Goal: Task Accomplishment & Management: Manage account settings

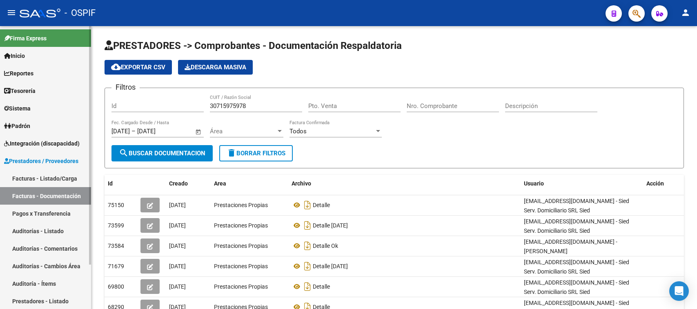
click at [52, 170] on link "Facturas - Listado/Carga" at bounding box center [45, 179] width 91 height 18
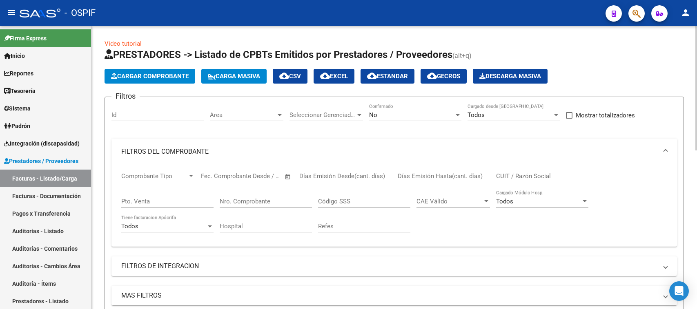
click at [188, 147] on mat-panel-title "FILTROS DEL COMPROBANTE" at bounding box center [389, 151] width 536 height 9
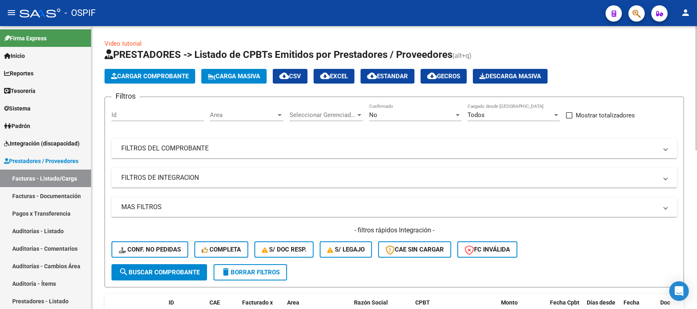
click at [389, 111] on div "No" at bounding box center [411, 114] width 85 height 7
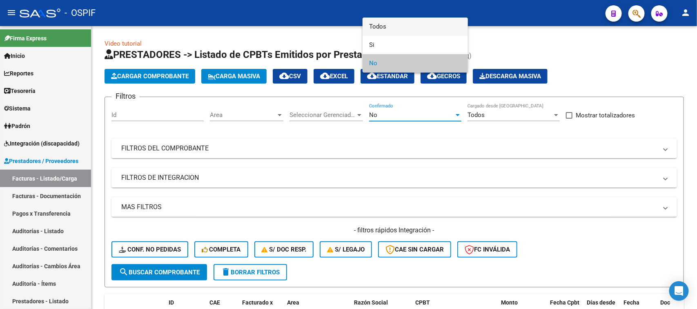
scroll to position [51, 0]
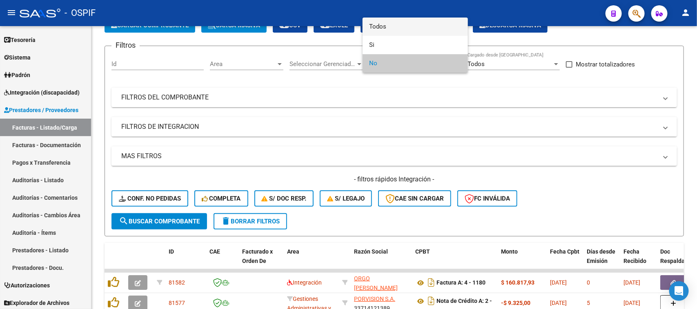
click at [396, 22] on span "Todos" at bounding box center [415, 27] width 92 height 18
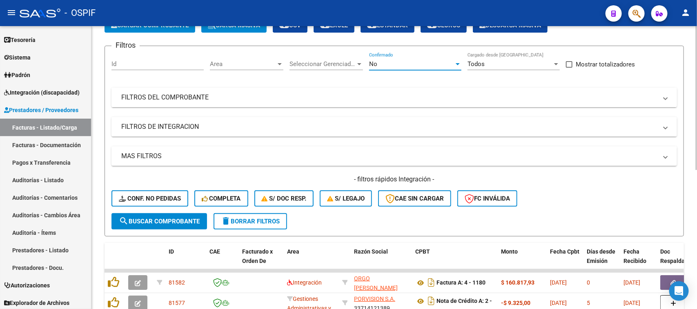
click at [350, 94] on mat-panel-title "FILTROS DEL COMPROBANTE" at bounding box center [389, 97] width 536 height 9
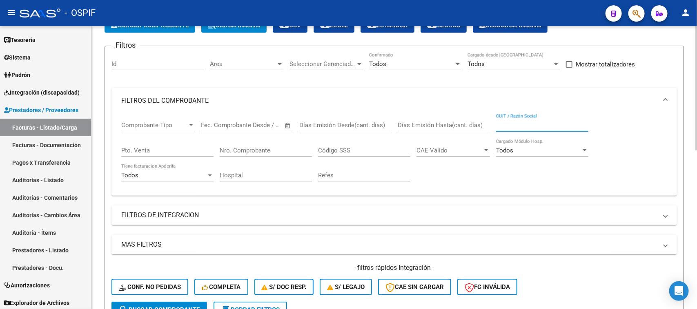
paste input "27209125043"
type input "27209125043"
click at [288, 151] on input "Nro. Comprobante" at bounding box center [266, 150] width 92 height 7
paste input "158"
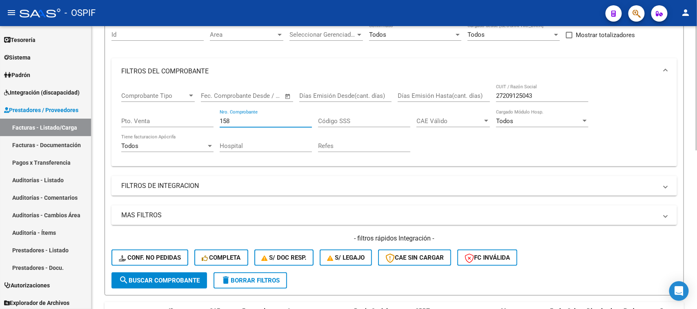
scroll to position [102, 0]
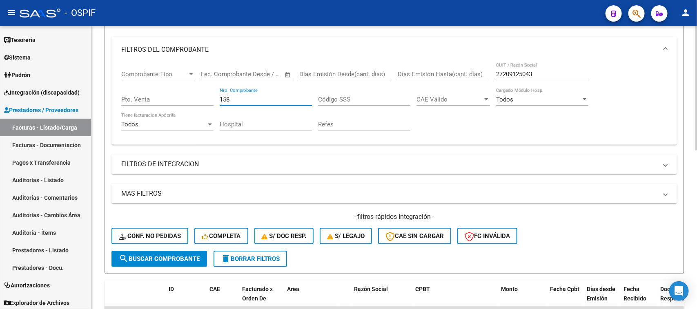
type input "158"
click at [186, 256] on span "search Buscar Comprobante" at bounding box center [159, 259] width 81 height 7
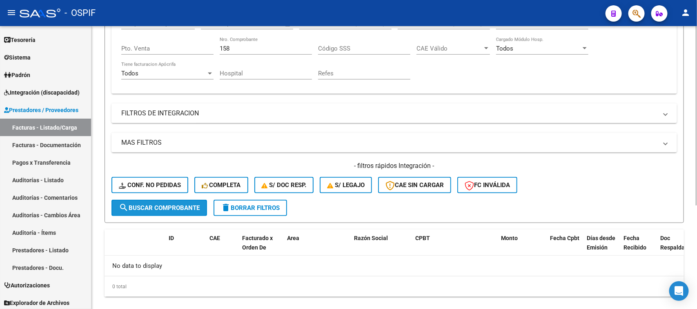
click at [180, 207] on span "search Buscar Comprobante" at bounding box center [159, 208] width 81 height 7
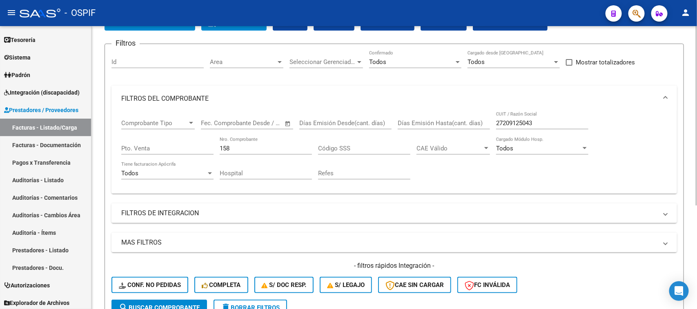
scroll to position [0, 0]
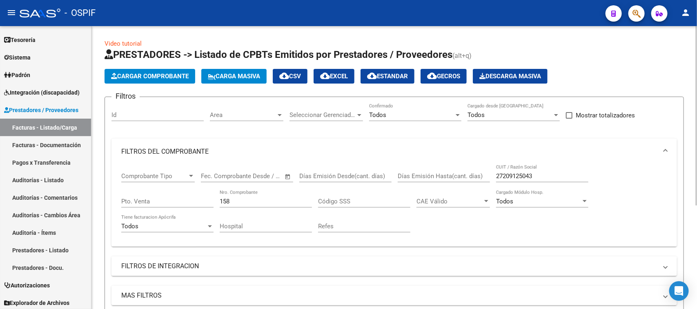
click at [534, 182] on div "27209125043 CUIT / Razón Social" at bounding box center [542, 174] width 92 height 18
click at [537, 176] on input "27209125043" at bounding box center [542, 176] width 92 height 7
click at [546, 174] on input "27209125043" at bounding box center [542, 176] width 92 height 7
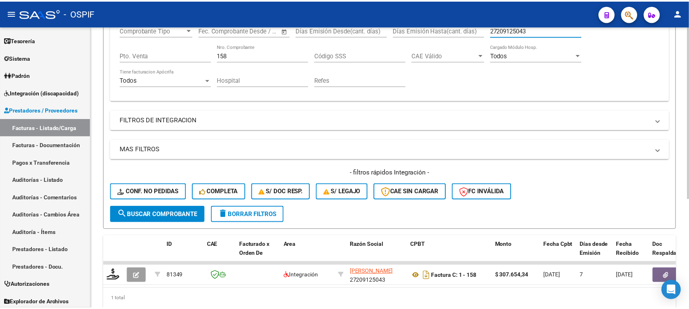
scroll to position [178, 0]
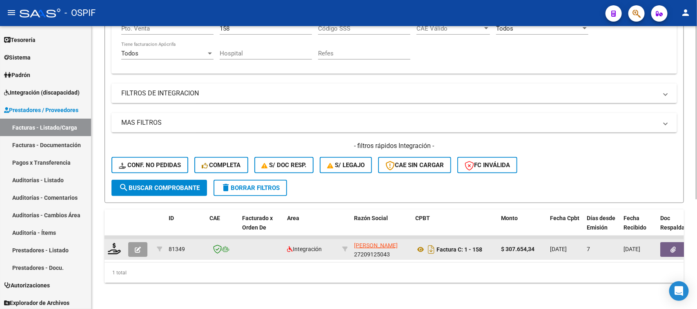
click at [139, 247] on icon "button" at bounding box center [138, 250] width 6 height 6
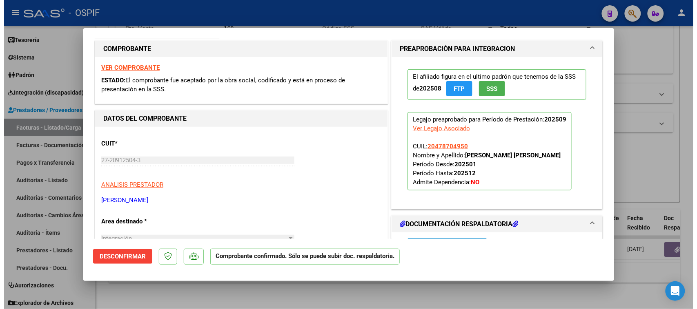
scroll to position [153, 0]
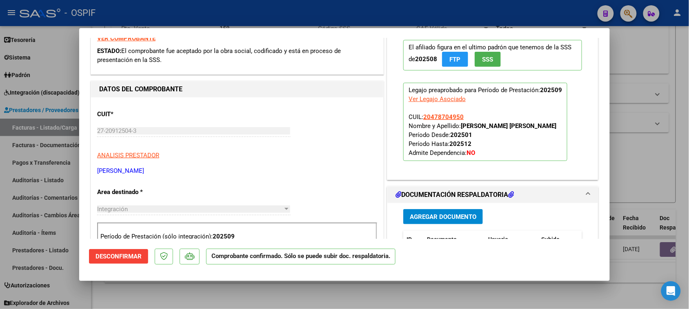
click at [447, 301] on div at bounding box center [344, 154] width 689 height 309
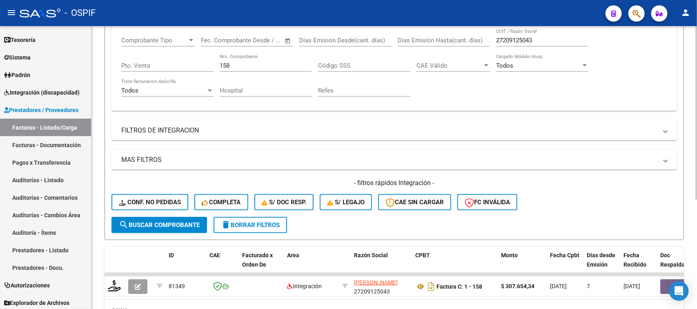
scroll to position [25, 0]
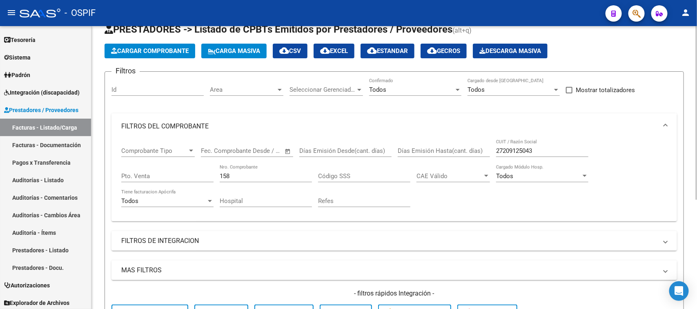
click at [547, 148] on input "27209125043" at bounding box center [542, 150] width 92 height 7
paste input "47302412"
type input "27247302412"
click at [252, 176] on input "158" at bounding box center [266, 176] width 92 height 7
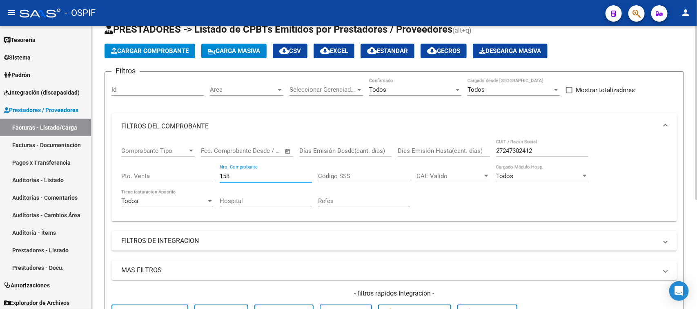
click at [252, 176] on input "158" at bounding box center [266, 176] width 92 height 7
click at [249, 175] on input "158" at bounding box center [266, 176] width 92 height 7
paste input "335"
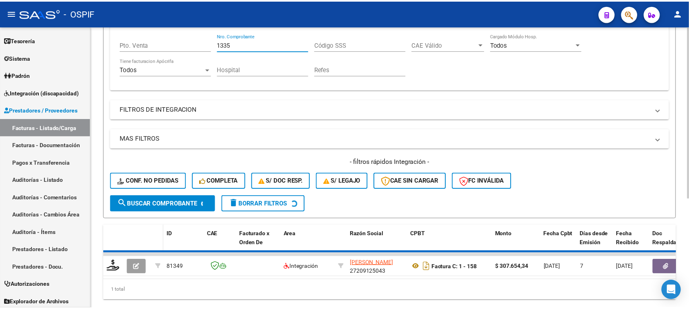
scroll to position [178, 0]
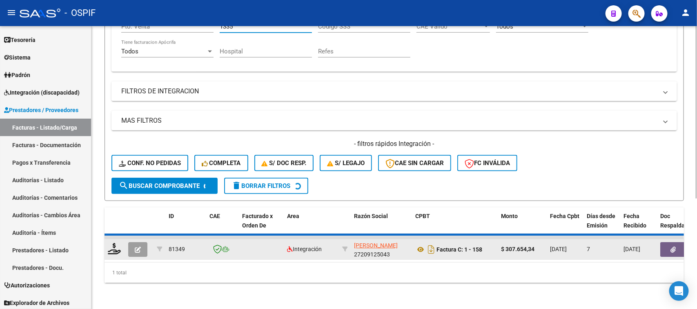
type input "1335"
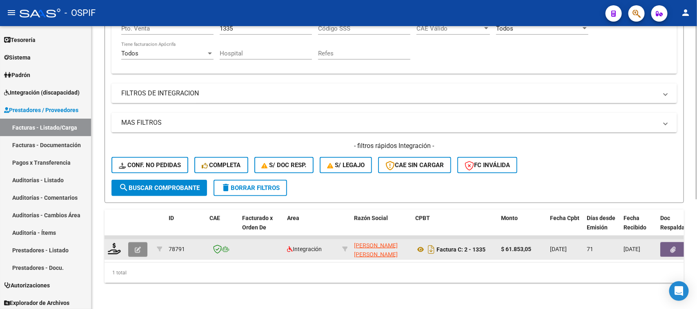
click at [141, 242] on button "button" at bounding box center [137, 249] width 19 height 15
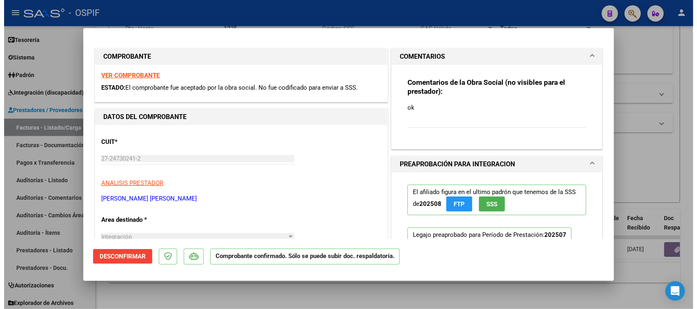
scroll to position [0, 0]
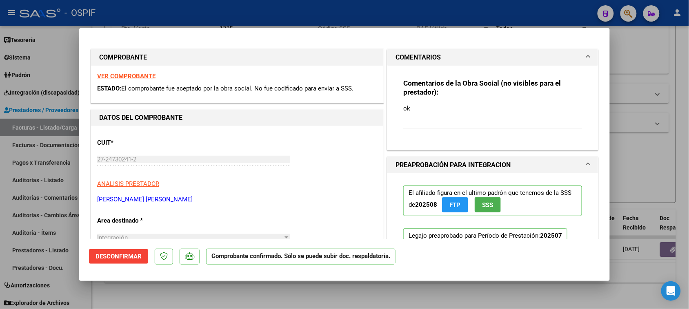
drag, startPoint x: 427, startPoint y: 107, endPoint x: 394, endPoint y: 104, distance: 33.2
click at [397, 104] on div "Comentarios de la Obra Social (no visibles para el prestador): ok" at bounding box center [492, 105] width 191 height 78
click at [421, 108] on p "ok" at bounding box center [492, 108] width 179 height 9
drag, startPoint x: 409, startPoint y: 105, endPoint x: 395, endPoint y: 106, distance: 14.3
click at [397, 106] on div "Comentarios de la Obra Social (no visibles para el prestador): ok" at bounding box center [492, 105] width 191 height 78
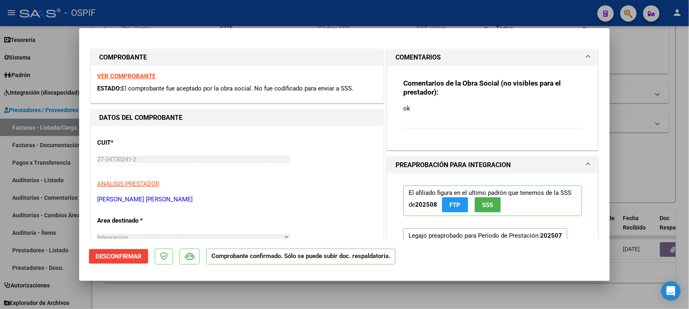
click at [472, 125] on div "Comentarios de la Obra Social (no visibles para el prestador): ok" at bounding box center [492, 108] width 179 height 59
type input "$ 0,00"
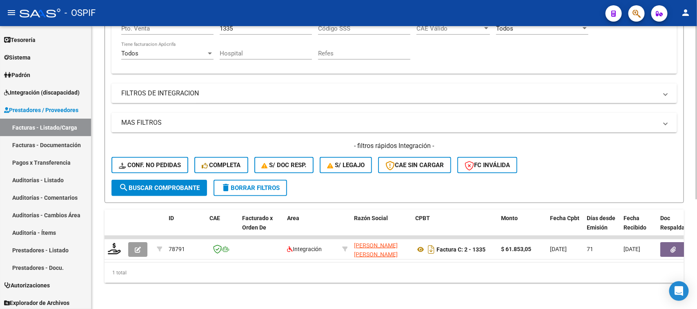
scroll to position [25, 0]
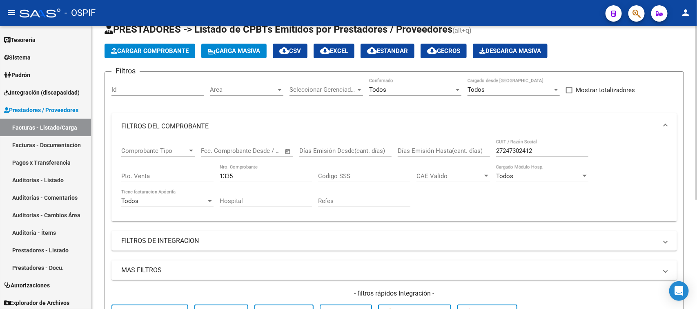
click at [535, 141] on div "27247302412 CUIT / Razón Social" at bounding box center [542, 149] width 92 height 18
click at [533, 144] on div "27247302412 CUIT / Razón Social" at bounding box center [542, 149] width 92 height 18
click at [533, 151] on input "27247302412" at bounding box center [542, 150] width 92 height 7
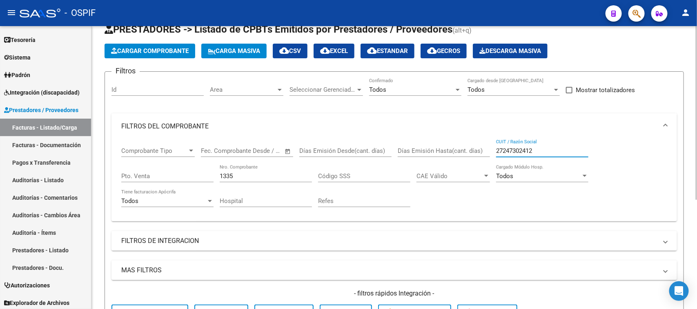
click at [533, 151] on input "27247302412" at bounding box center [542, 150] width 92 height 7
drag, startPoint x: 560, startPoint y: 153, endPoint x: 392, endPoint y: 133, distance: 168.6
click at [392, 133] on mat-expansion-panel "FILTROS DEL COMPROBANTE Comprobante Tipo Comprobante Tipo Fecha inicio – Fecha …" at bounding box center [393, 167] width 565 height 108
paste input "27247302412"
type input "27247302412"
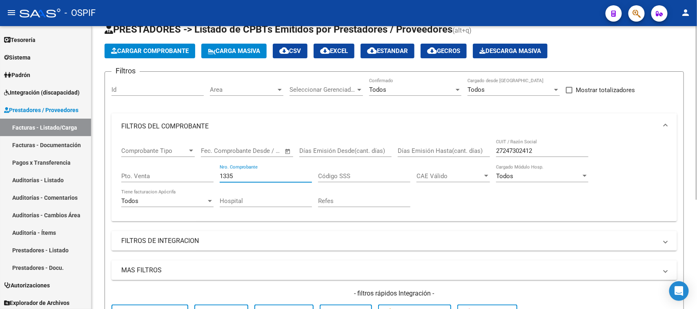
click at [250, 174] on input "1335" at bounding box center [266, 176] width 92 height 7
paste input "1336"
drag, startPoint x: 250, startPoint y: 174, endPoint x: 193, endPoint y: 160, distance: 58.4
click at [193, 160] on div "Comprobante Tipo Comprobante Tipo Fecha inicio – Fecha fin Fec. Comprobante Des…" at bounding box center [394, 178] width 546 height 76
paste input "number"
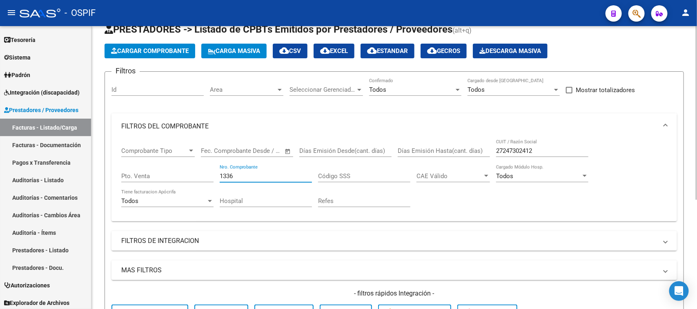
scroll to position [178, 0]
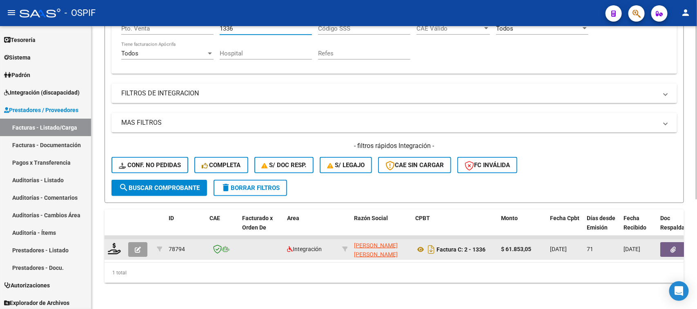
type input "1336"
click at [135, 247] on icon "button" at bounding box center [138, 250] width 6 height 6
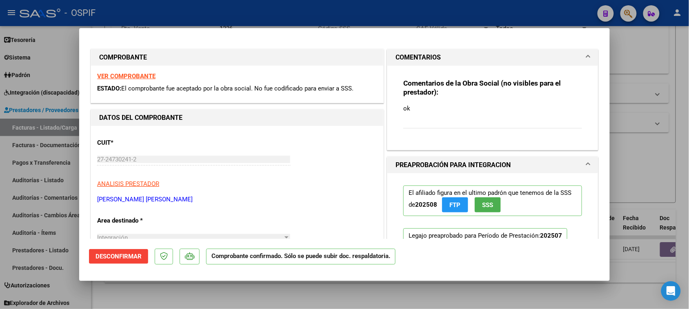
click at [427, 284] on div at bounding box center [344, 154] width 689 height 309
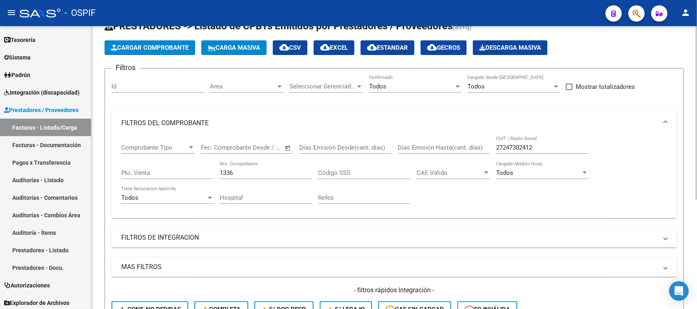
scroll to position [25, 0]
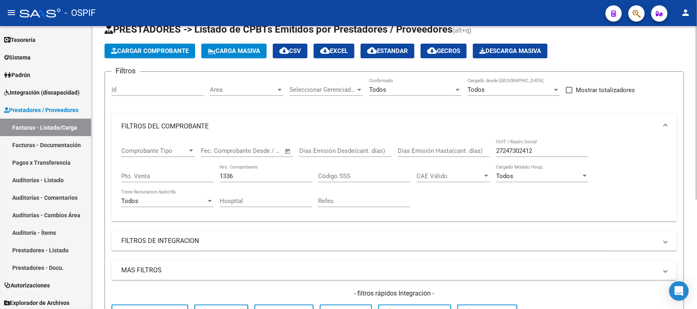
click at [509, 151] on input "27247302412" at bounding box center [542, 150] width 92 height 7
paste input "30664554379"
type input "30664554379"
drag, startPoint x: 254, startPoint y: 171, endPoint x: 194, endPoint y: 172, distance: 60.4
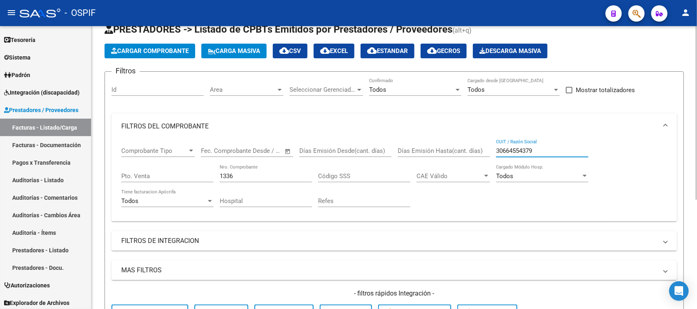
click at [194, 172] on div "Comprobante Tipo Comprobante Tipo Fecha inicio – Fecha fin Fec. Comprobante Des…" at bounding box center [394, 178] width 546 height 76
paste input "5677"
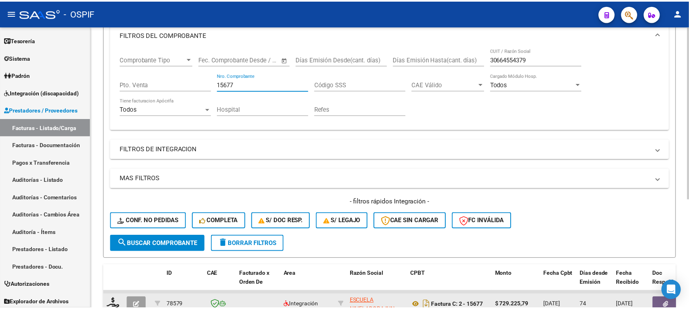
scroll to position [127, 0]
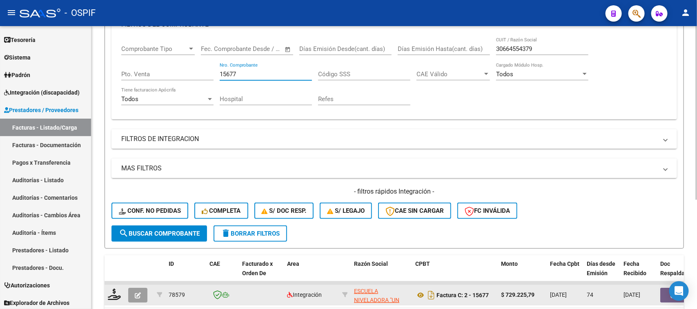
type input "15677"
click at [130, 291] on button "button" at bounding box center [137, 295] width 19 height 15
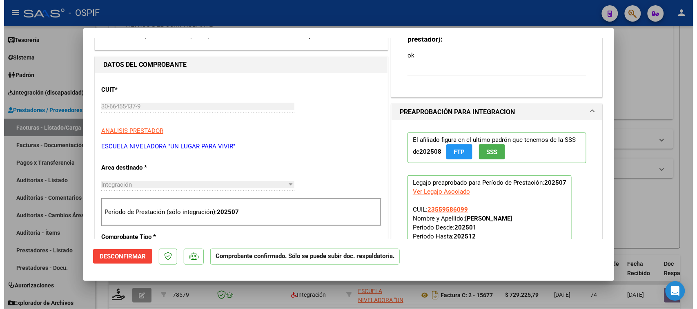
scroll to position [51, 0]
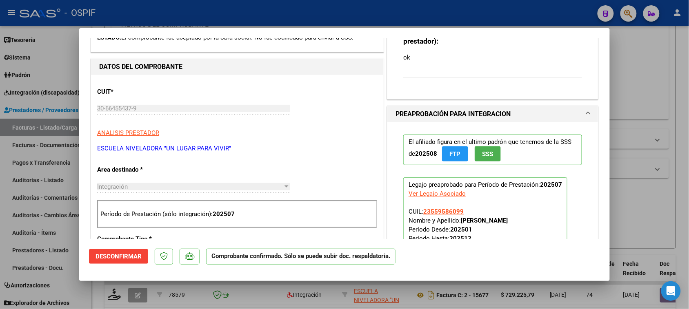
click at [639, 149] on div at bounding box center [344, 154] width 689 height 309
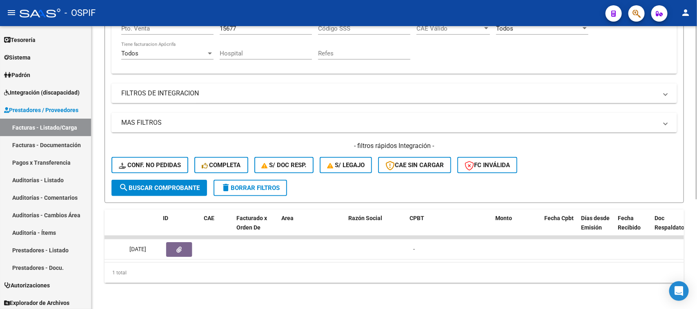
scroll to position [0, 0]
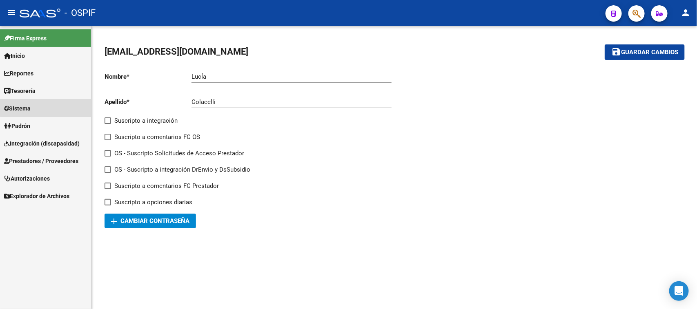
click at [51, 100] on link "Sistema" at bounding box center [45, 109] width 91 height 18
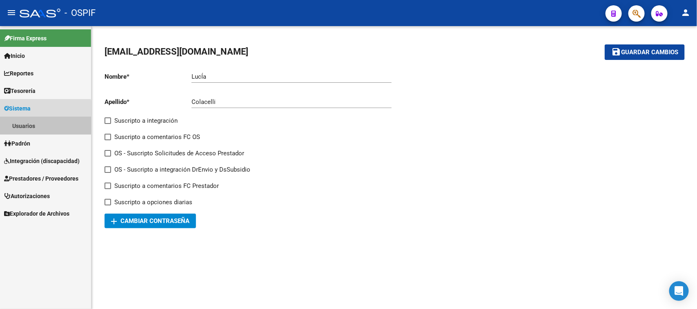
click at [37, 119] on link "Usuarios" at bounding box center [45, 126] width 91 height 18
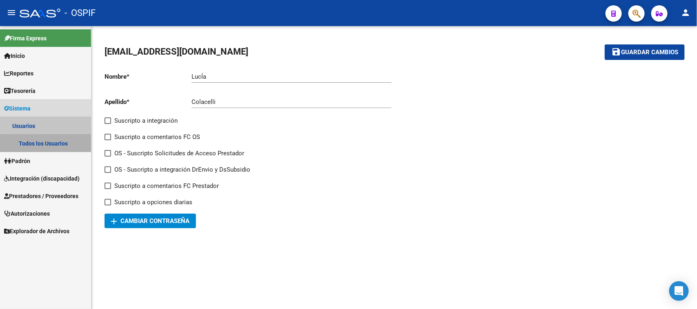
click at [51, 138] on link "Todos los Usuarios" at bounding box center [45, 144] width 91 height 18
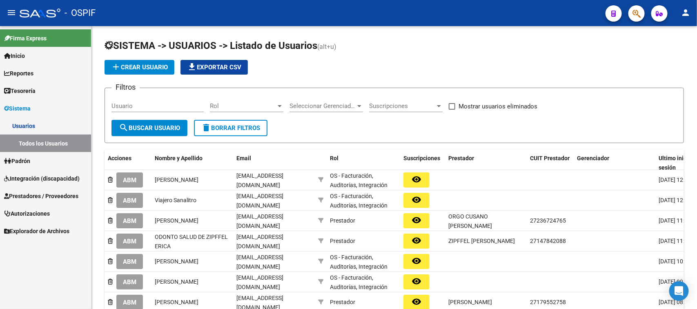
click at [165, 103] on input "Usuario" at bounding box center [157, 105] width 92 height 7
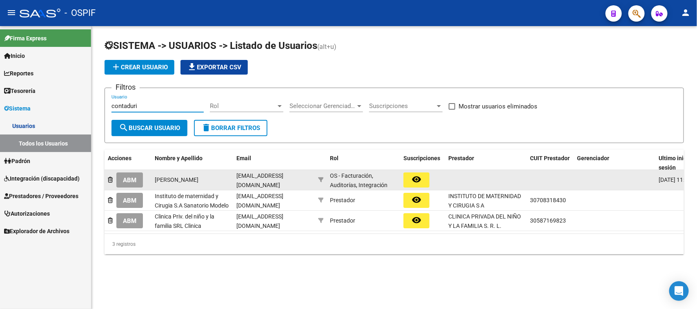
type input "contaduri"
click at [120, 176] on button "ABM" at bounding box center [129, 180] width 27 height 15
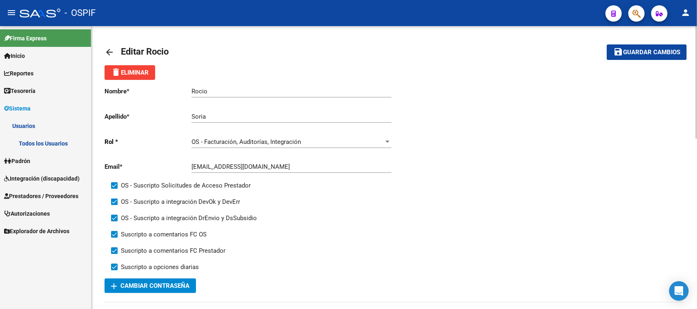
scroll to position [102, 0]
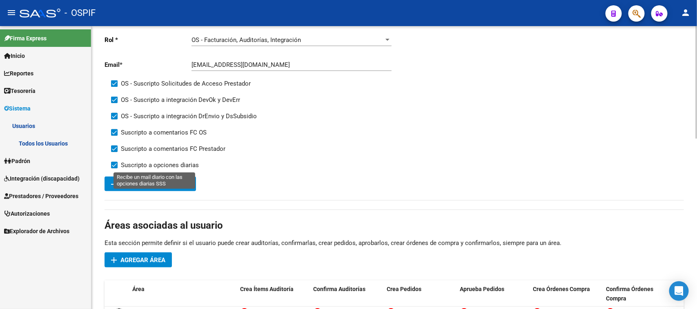
click at [159, 162] on span "Suscripto a opciones diarias" at bounding box center [160, 165] width 78 height 10
click at [114, 169] on input "Suscripto a opciones diarias" at bounding box center [114, 169] width 0 height 0
checkbox input "false"
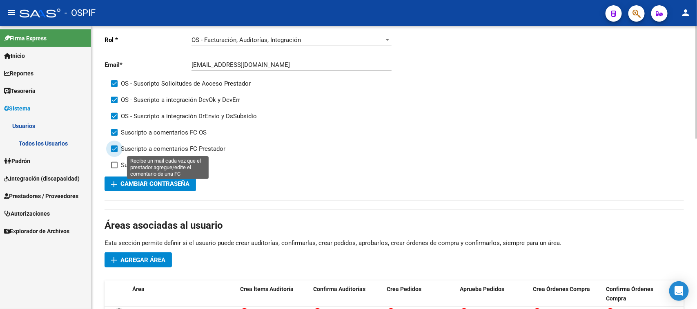
click at [160, 149] on span "Suscripto a comentarios FC Prestador" at bounding box center [173, 149] width 105 height 10
click at [114, 152] on input "Suscripto a comentarios FC Prestador" at bounding box center [114, 152] width 0 height 0
checkbox input "false"
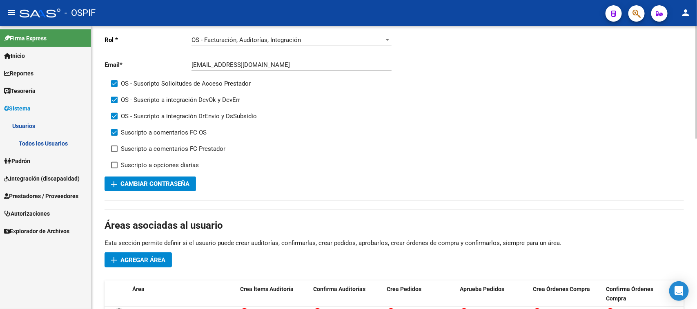
click at [164, 137] on div "Suscripto a comentarios FC OS" at bounding box center [256, 136] width 290 height 16
click at [167, 133] on span "Suscripto a comentarios FC OS" at bounding box center [164, 133] width 86 height 10
click at [114, 136] on input "Suscripto a comentarios FC OS" at bounding box center [114, 136] width 0 height 0
checkbox input "false"
click at [179, 120] on span "OS - Suscripto a integración DrEnvio y DsSubsidio" at bounding box center [189, 116] width 136 height 10
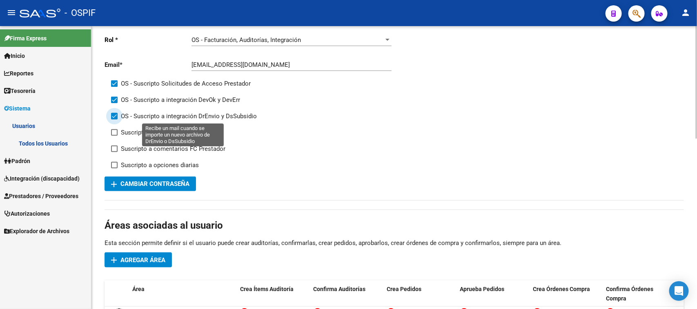
click at [114, 120] on input "OS - Suscripto a integración DrEnvio y DsSubsidio" at bounding box center [114, 120] width 0 height 0
checkbox input "false"
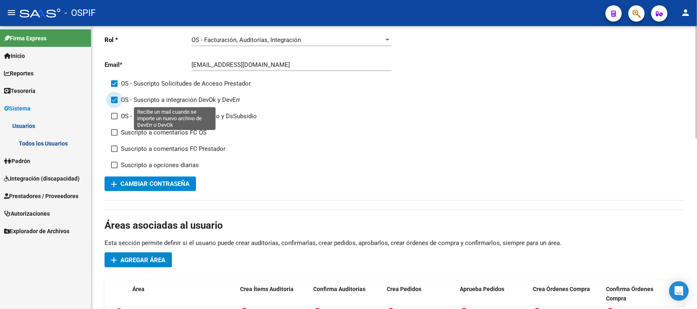
click at [188, 99] on span "OS - Suscripto a integración DevOk y DevErr" at bounding box center [180, 100] width 119 height 10
click at [114, 103] on input "OS - Suscripto a integración DevOk y DevErr" at bounding box center [114, 103] width 0 height 0
checkbox input "false"
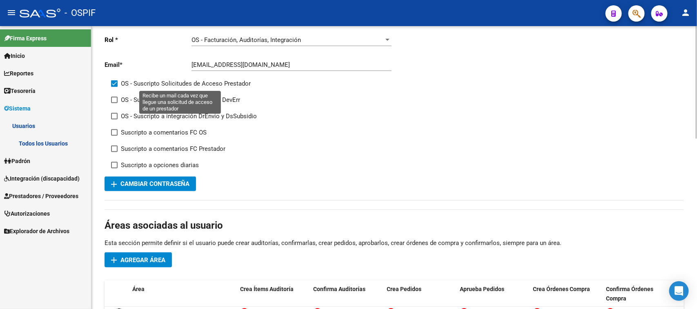
click at [172, 80] on span "OS - Suscripto Solicitudes de Acceso Prestador" at bounding box center [186, 84] width 130 height 10
click at [114, 87] on input "OS - Suscripto Solicitudes de Acceso Prestador" at bounding box center [114, 87] width 0 height 0
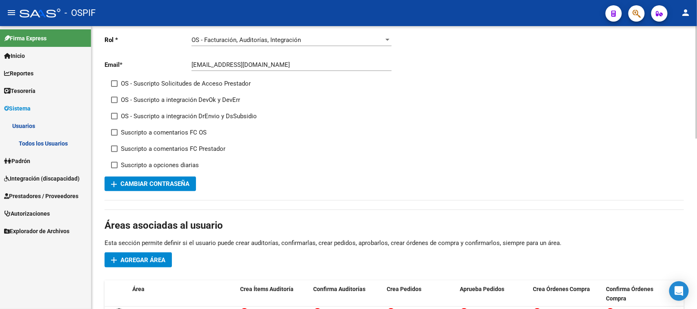
click at [172, 80] on span "OS - Suscripto Solicitudes de Acceso Prestador" at bounding box center [186, 84] width 130 height 10
click at [114, 87] on input "OS - Suscripto Solicitudes de Acceso Prestador" at bounding box center [114, 87] width 0 height 0
checkbox input "true"
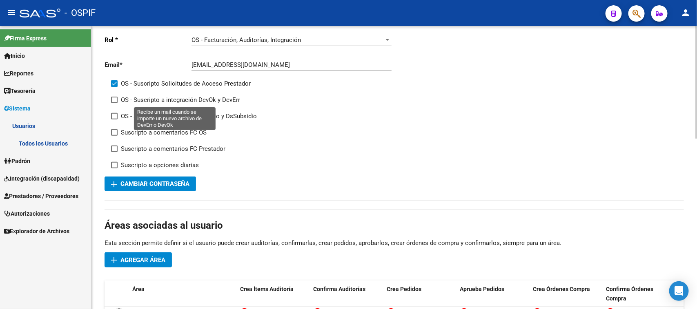
click at [174, 98] on span "OS - Suscripto a integración DevOk y DevErr" at bounding box center [180, 100] width 119 height 10
click at [114, 103] on input "OS - Suscripto a integración DevOk y DevErr" at bounding box center [114, 103] width 0 height 0
checkbox input "true"
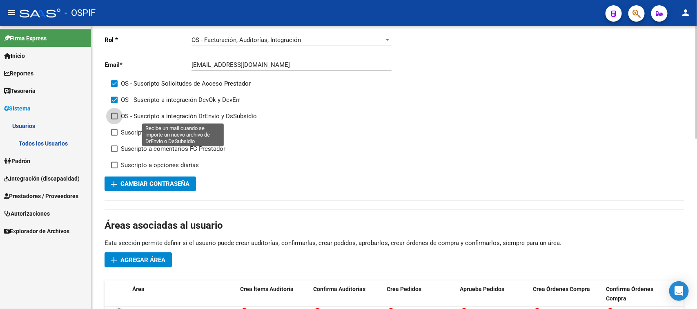
click at [177, 117] on span "OS - Suscripto a integración DrEnvio y DsSubsidio" at bounding box center [189, 116] width 136 height 10
click at [114, 120] on input "OS - Suscripto a integración DrEnvio y DsSubsidio" at bounding box center [114, 120] width 0 height 0
checkbox input "true"
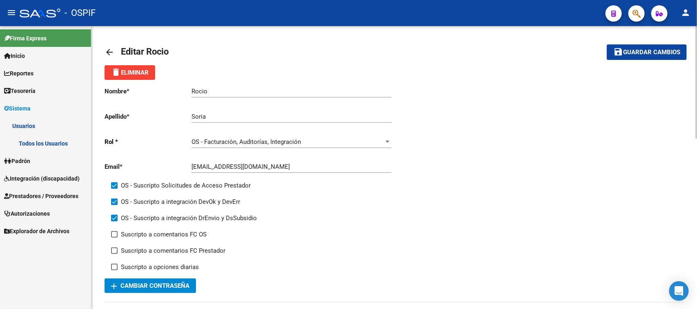
click at [676, 60] on mat-toolbar-row "save Guardar cambios" at bounding box center [626, 52] width 122 height 26
click at [672, 56] on button "save Guardar cambios" at bounding box center [647, 51] width 80 height 15
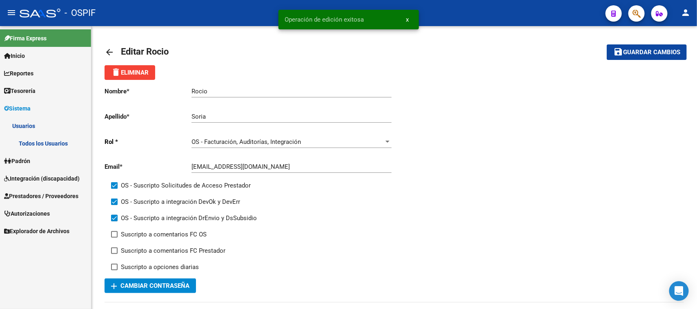
click at [35, 192] on span "Prestadores / Proveedores" at bounding box center [41, 196] width 74 height 9
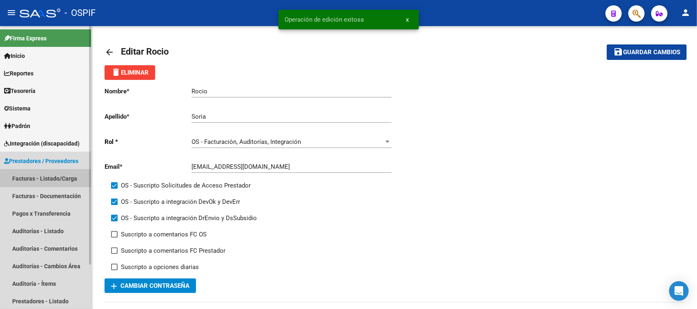
click at [26, 176] on link "Facturas - Listado/Carga" at bounding box center [45, 179] width 91 height 18
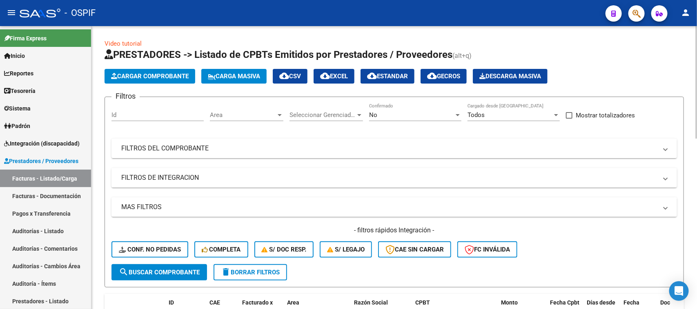
scroll to position [51, 0]
